Goal: Task Accomplishment & Management: Manage account settings

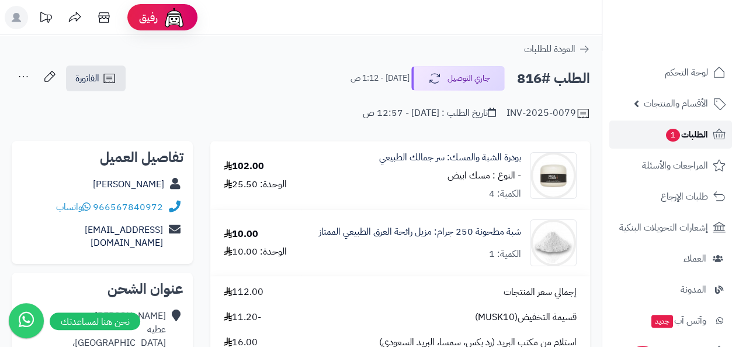
click at [674, 135] on span "1" at bounding box center [673, 135] width 14 height 13
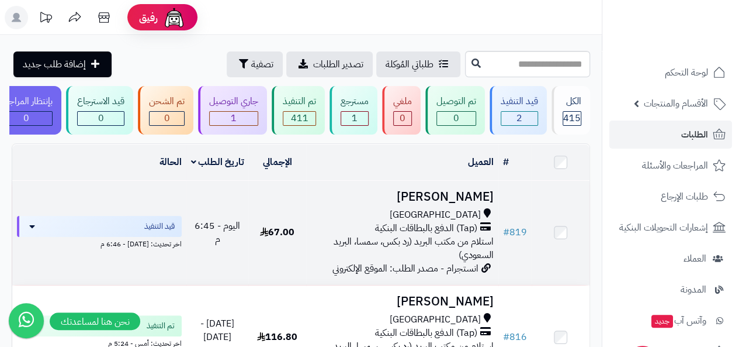
click at [460, 200] on h3 "[PERSON_NAME]" at bounding box center [402, 196] width 183 height 13
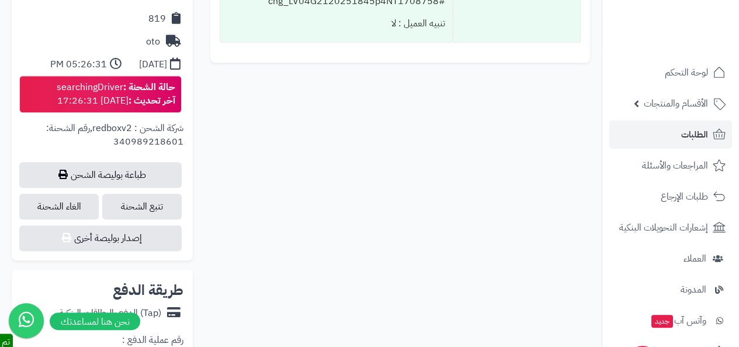
scroll to position [566, 0]
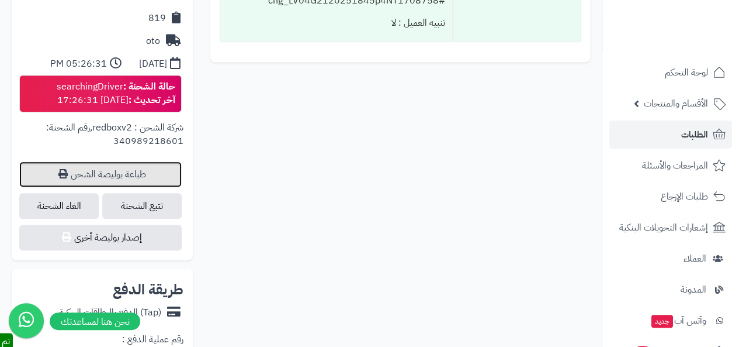
click at [145, 161] on link "طباعة بوليصة الشحن" at bounding box center [100, 174] width 162 height 26
